Goal: Check status

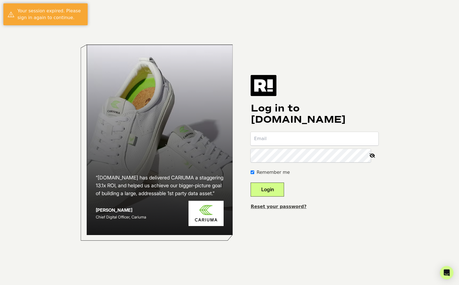
click at [0, 285] on com-1password-button at bounding box center [0, 285] width 0 height 0
type input "[PERSON_NAME][EMAIL_ADDRESS][DOMAIN_NAME]"
click at [279, 190] on button "Login" at bounding box center [266, 189] width 33 height 14
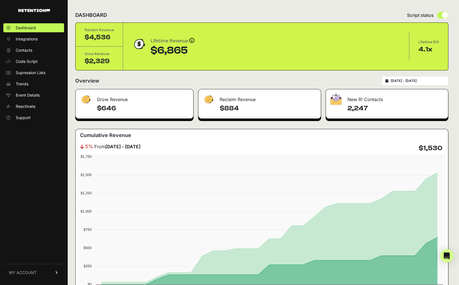
click at [394, 80] on div "2025-07-12 - 2025-08-11" at bounding box center [415, 81] width 67 height 10
click at [417, 83] on div "2025-07-12 - 2025-08-11" at bounding box center [415, 81] width 67 height 10
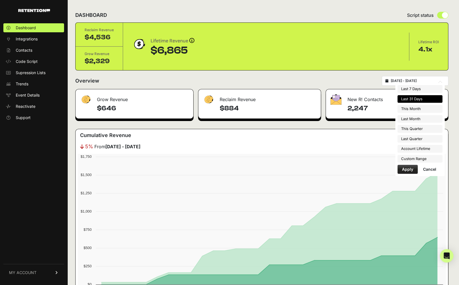
click at [417, 81] on input "2025-07-12 - 2025-08-11" at bounding box center [418, 81] width 54 height 4
click at [416, 107] on li "This Month" at bounding box center [419, 109] width 45 height 8
type input "2025-08-01 - 2025-08-31"
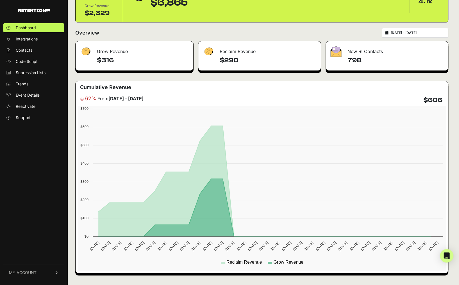
scroll to position [49, 0]
